Goal: Task Accomplishment & Management: Manage account settings

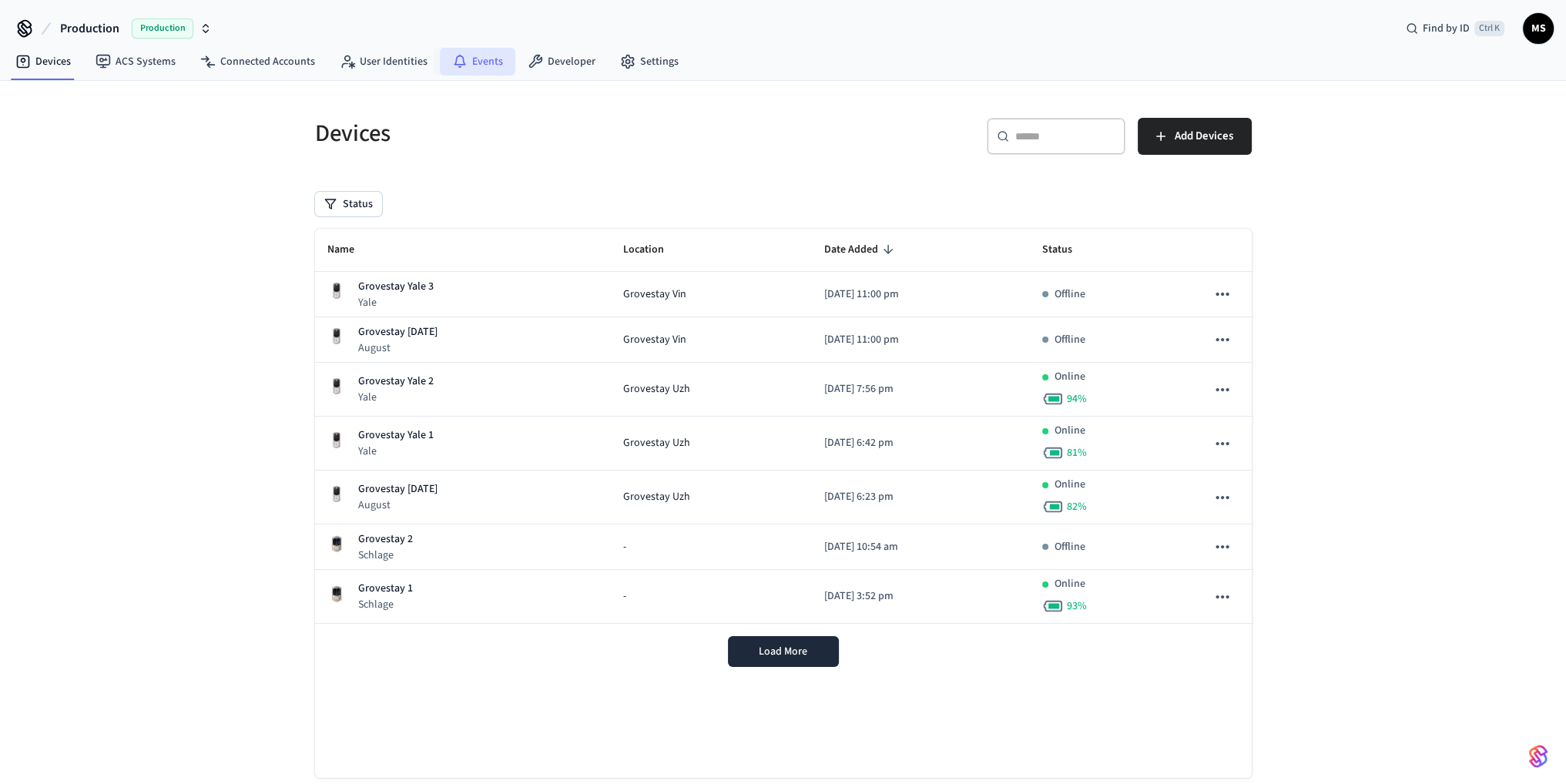
click at [486, 62] on link "Events" at bounding box center [477, 61] width 75 height 28
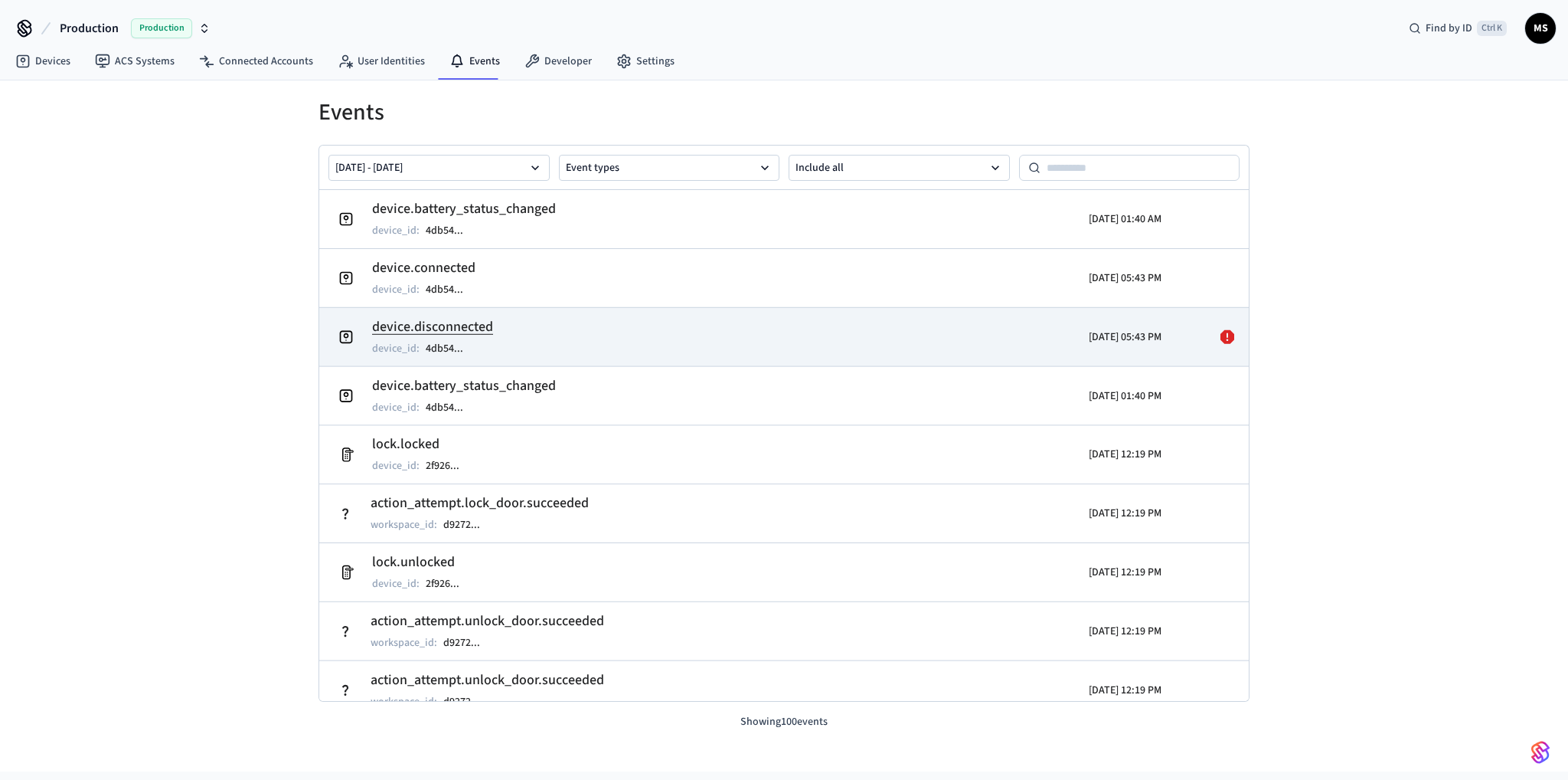
click at [1220, 334] on icon at bounding box center [1227, 337] width 13 height 13
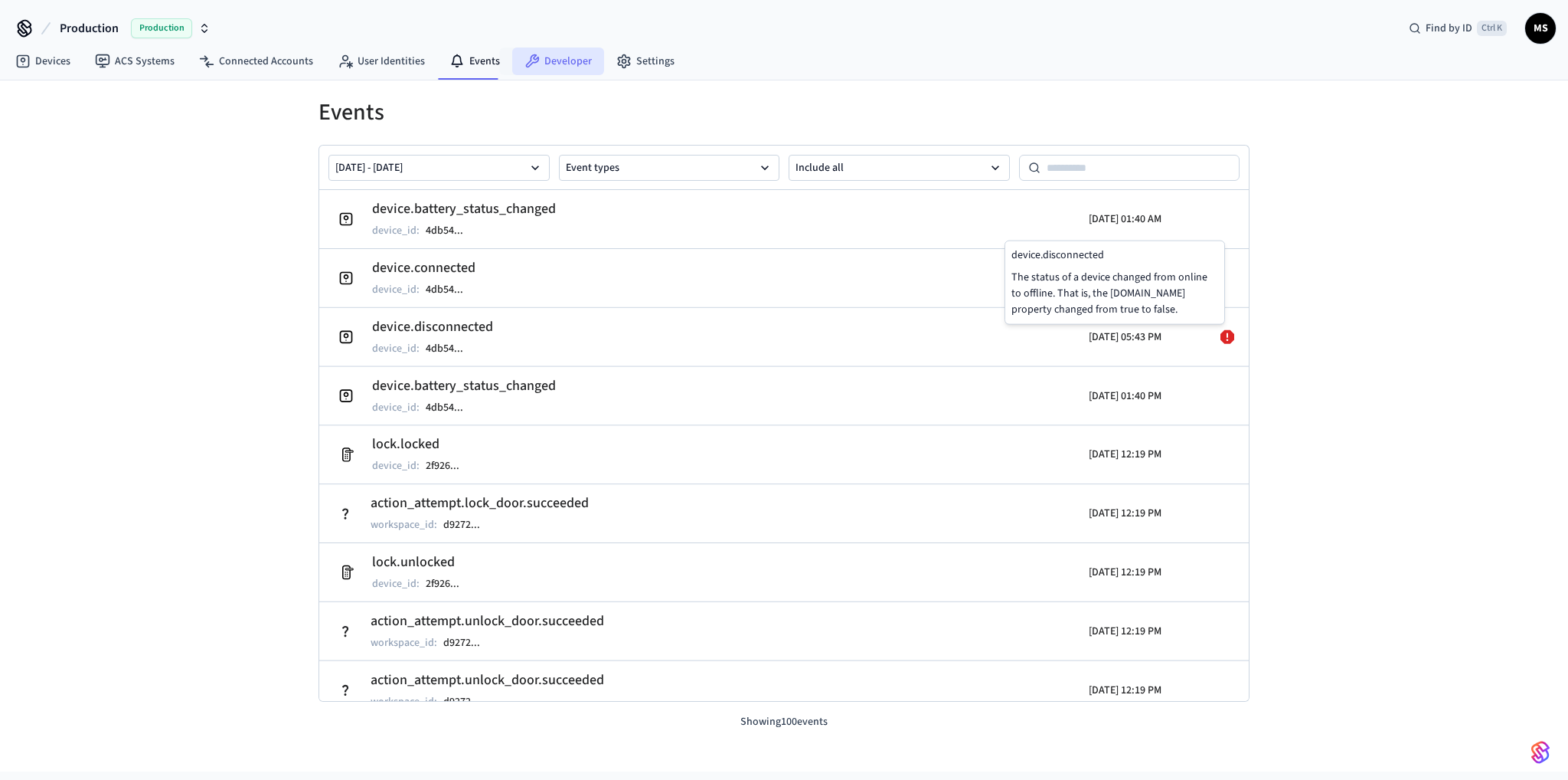
click at [559, 60] on link "Developer" at bounding box center [558, 61] width 92 height 28
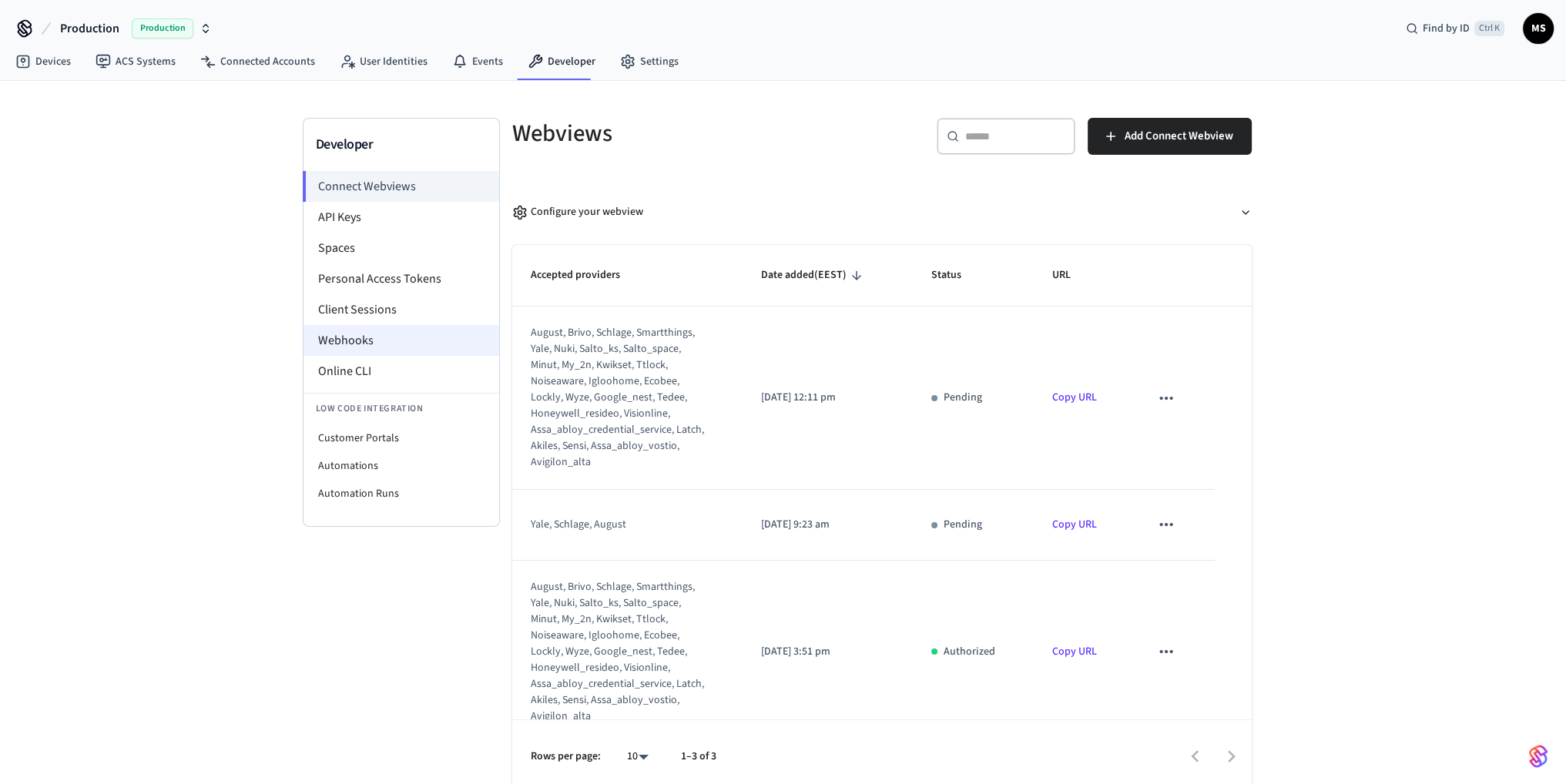
click at [374, 346] on li "Webhooks" at bounding box center [401, 340] width 196 height 31
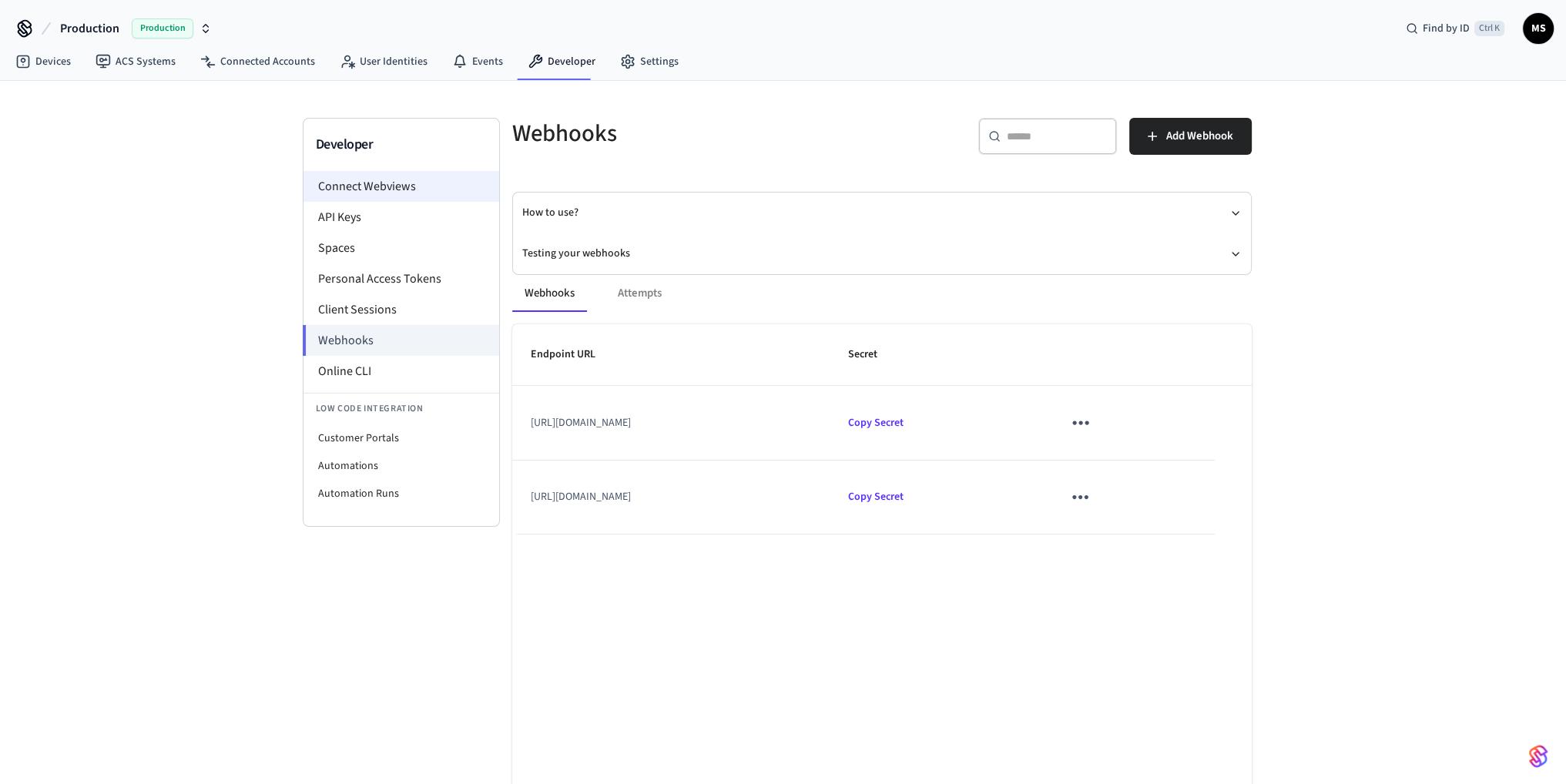
click at [408, 182] on li "Connect Webviews" at bounding box center [401, 186] width 196 height 31
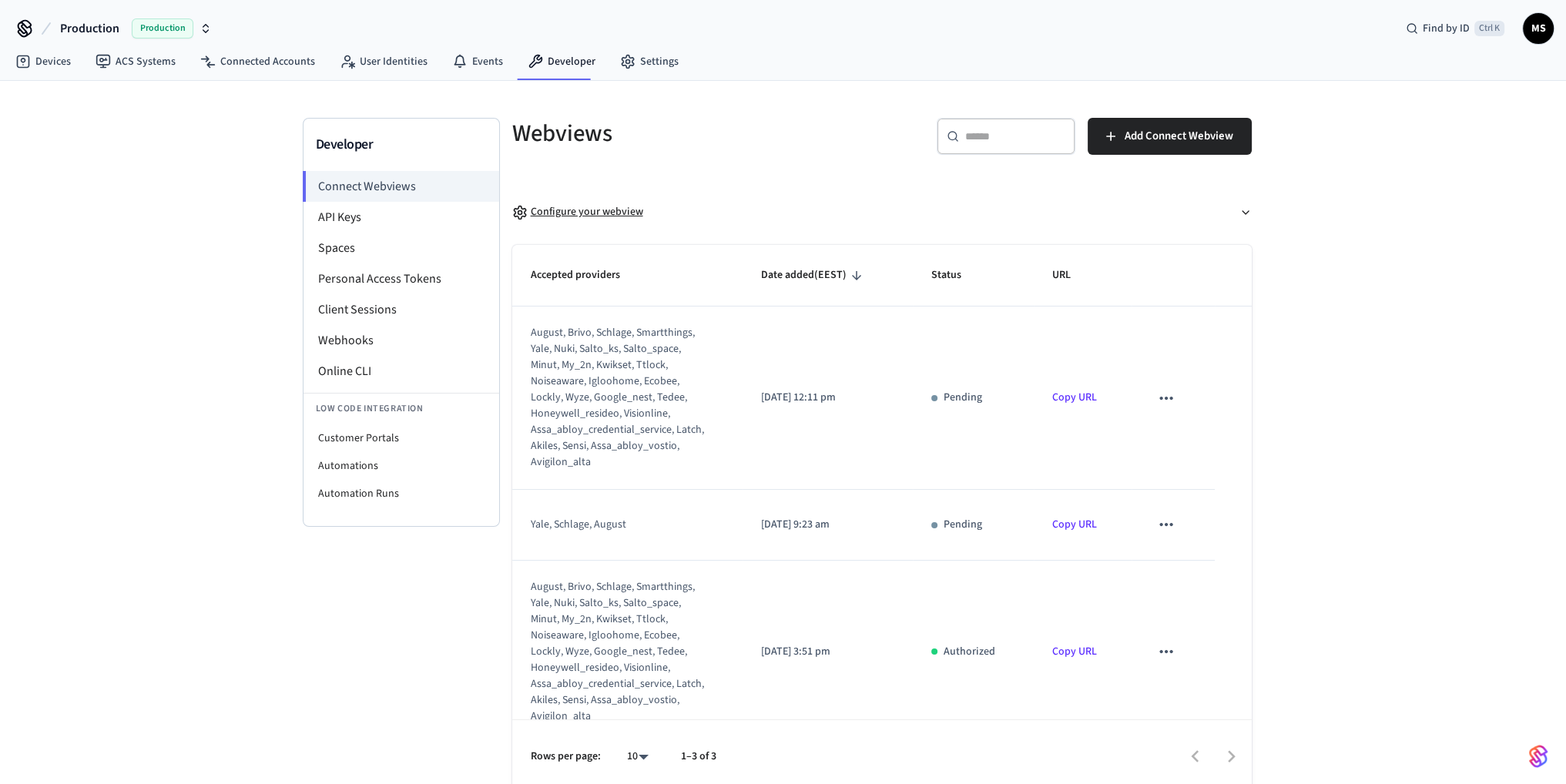
click at [599, 214] on div "Configure your webview" at bounding box center [577, 212] width 131 height 16
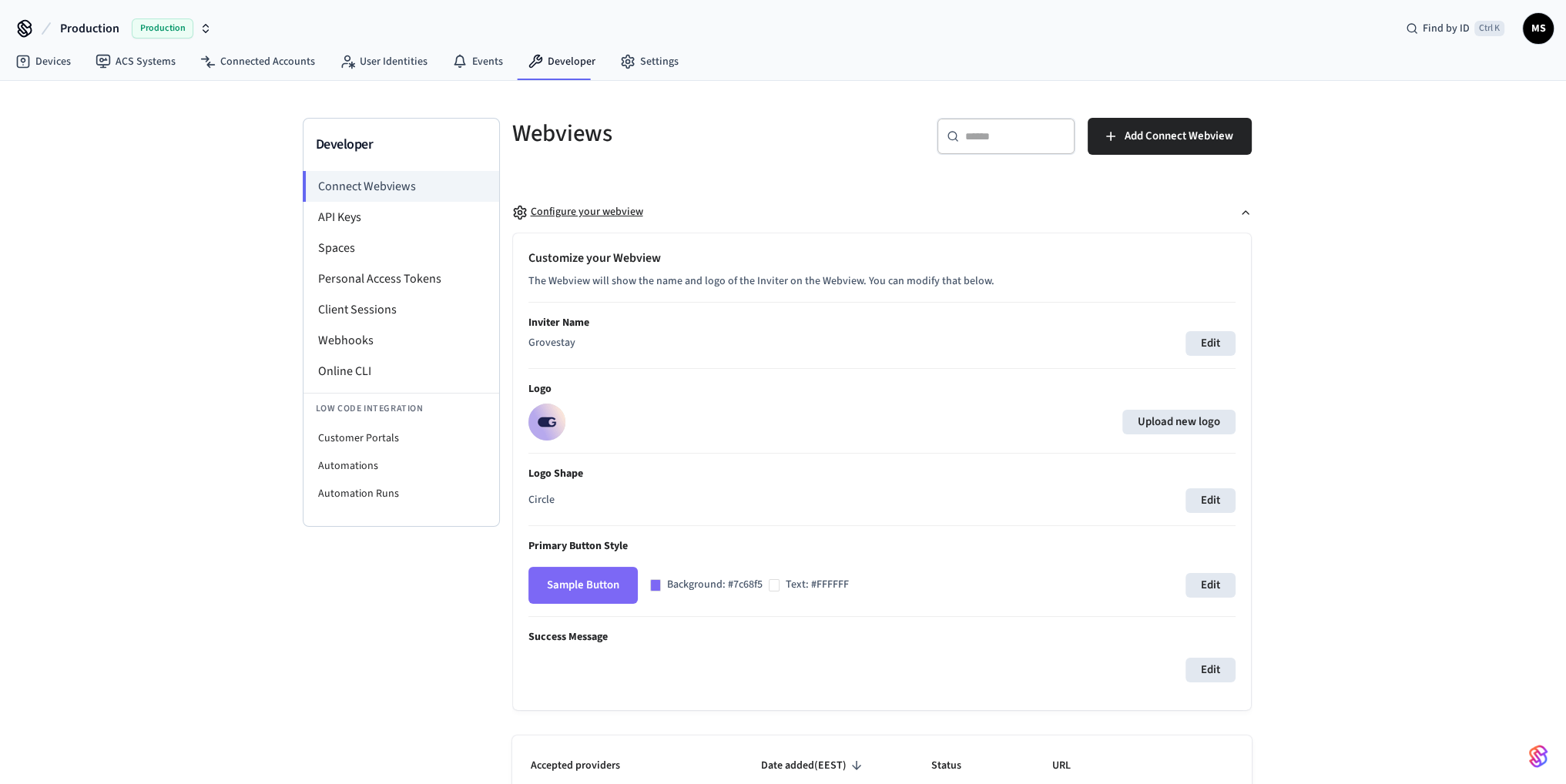
click at [610, 210] on div "Configure your webview" at bounding box center [577, 212] width 131 height 16
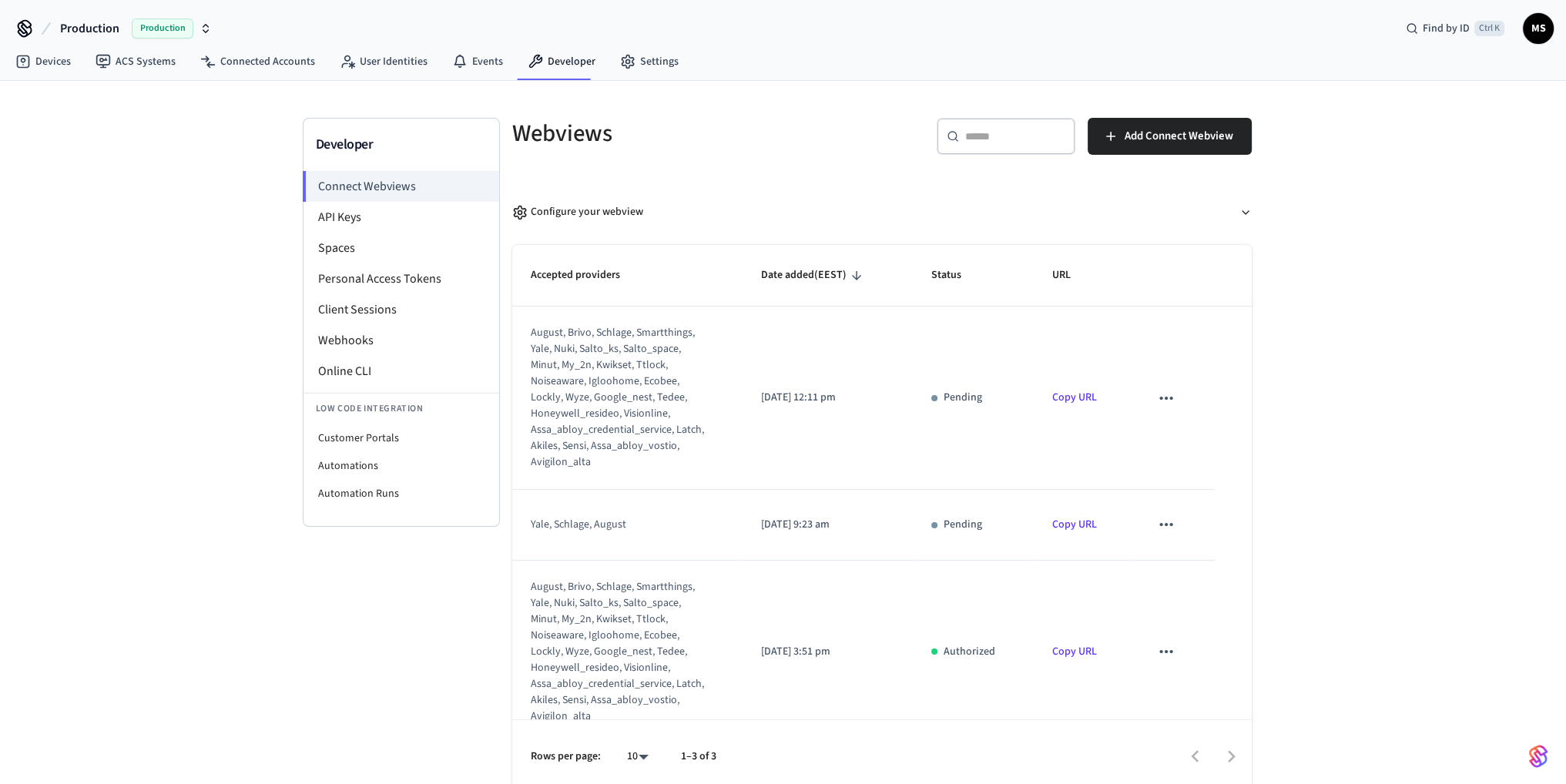
click at [1158, 398] on icon "sticky table" at bounding box center [1166, 398] width 20 height 20
click at [1212, 442] on li "Delete" at bounding box center [1186, 446] width 70 height 40
click at [1156, 401] on icon "sticky table" at bounding box center [1166, 398] width 20 height 20
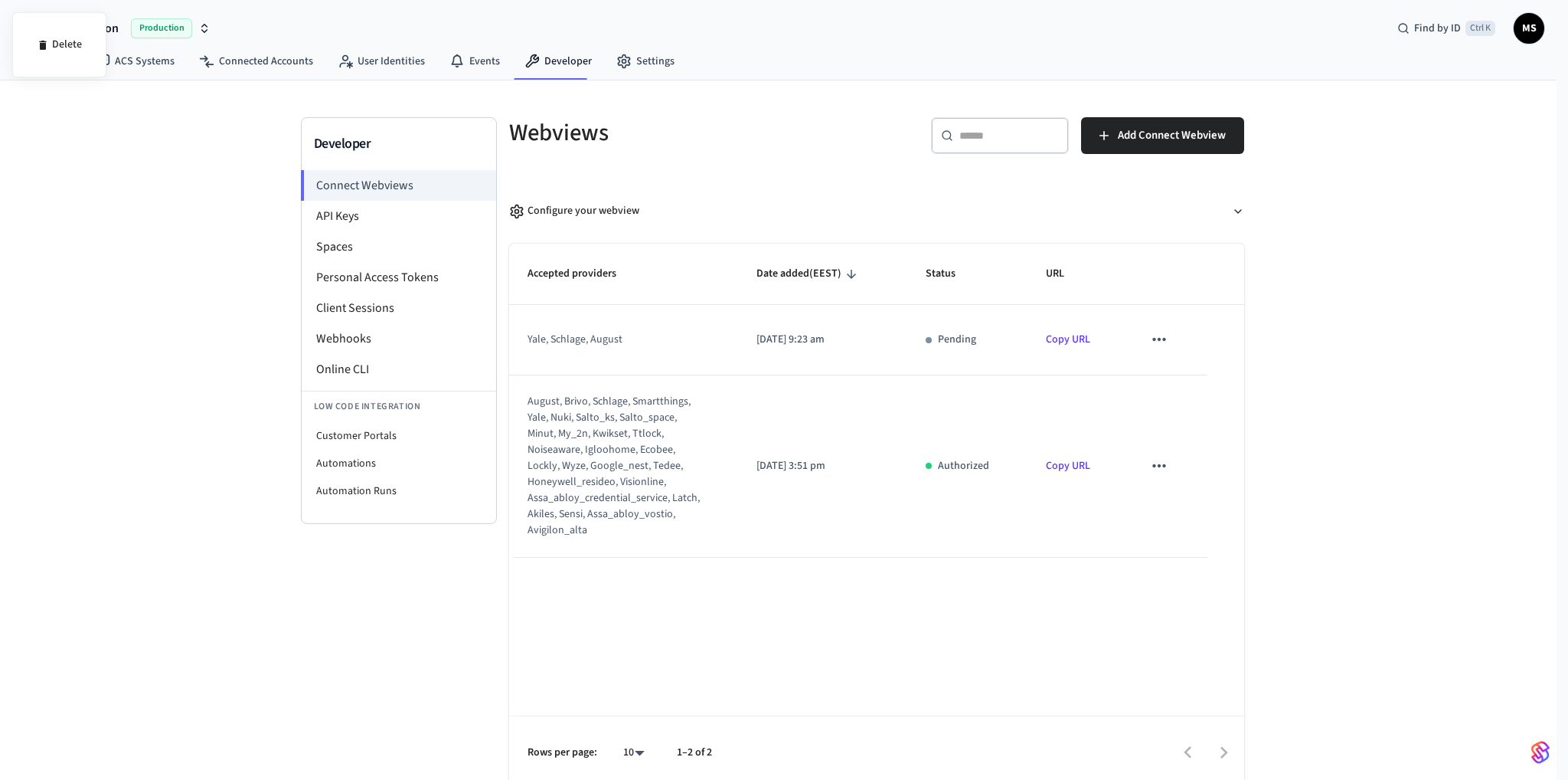
click at [1292, 402] on div at bounding box center [784, 390] width 1568 height 780
click at [408, 181] on li "Connect Webviews" at bounding box center [399, 185] width 196 height 31
click at [1064, 337] on link "Copy URL" at bounding box center [1068, 339] width 44 height 15
